Goal: Navigation & Orientation: Go to known website

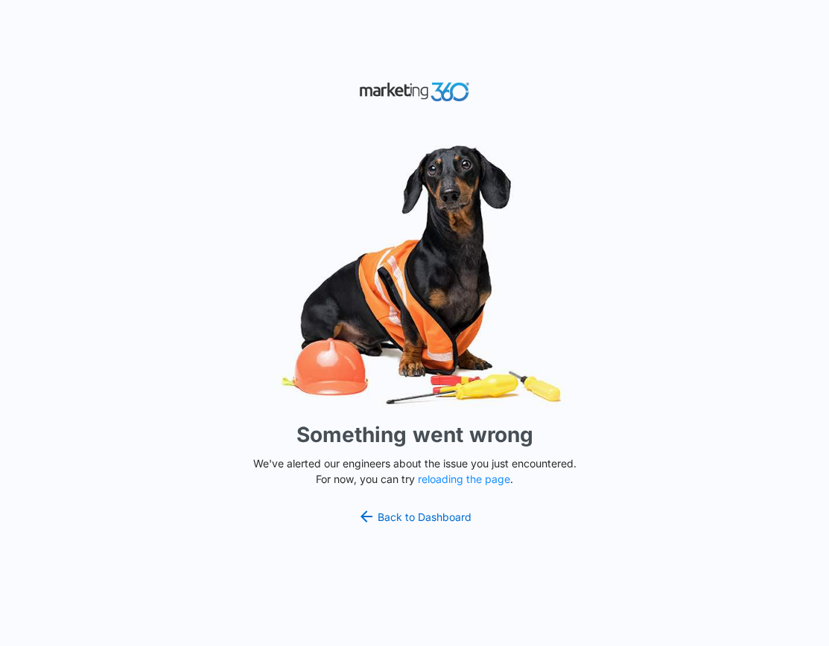
click at [761, 303] on div "Something went wrong We've alerted our engineers about the issue you just encou…" at bounding box center [414, 323] width 829 height 646
